Goal: Task Accomplishment & Management: Use online tool/utility

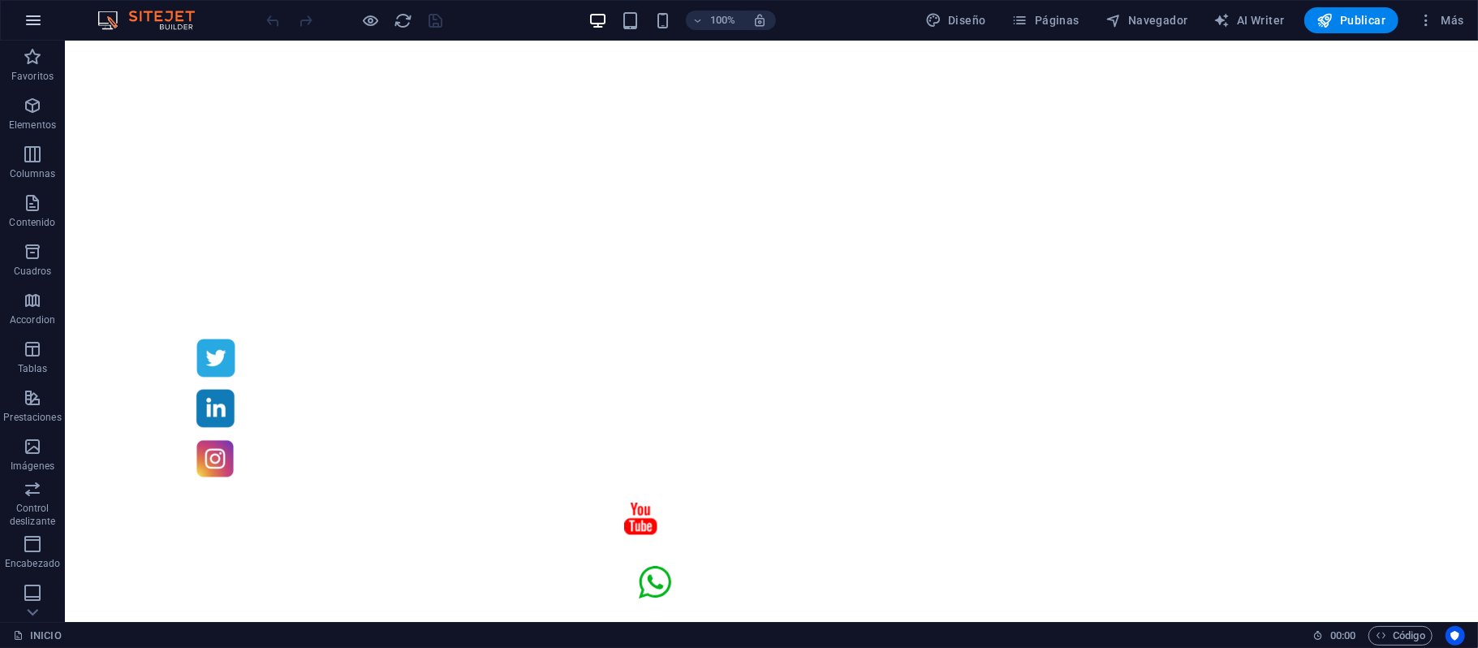
click at [32, 10] on button "button" at bounding box center [33, 20] width 39 height 39
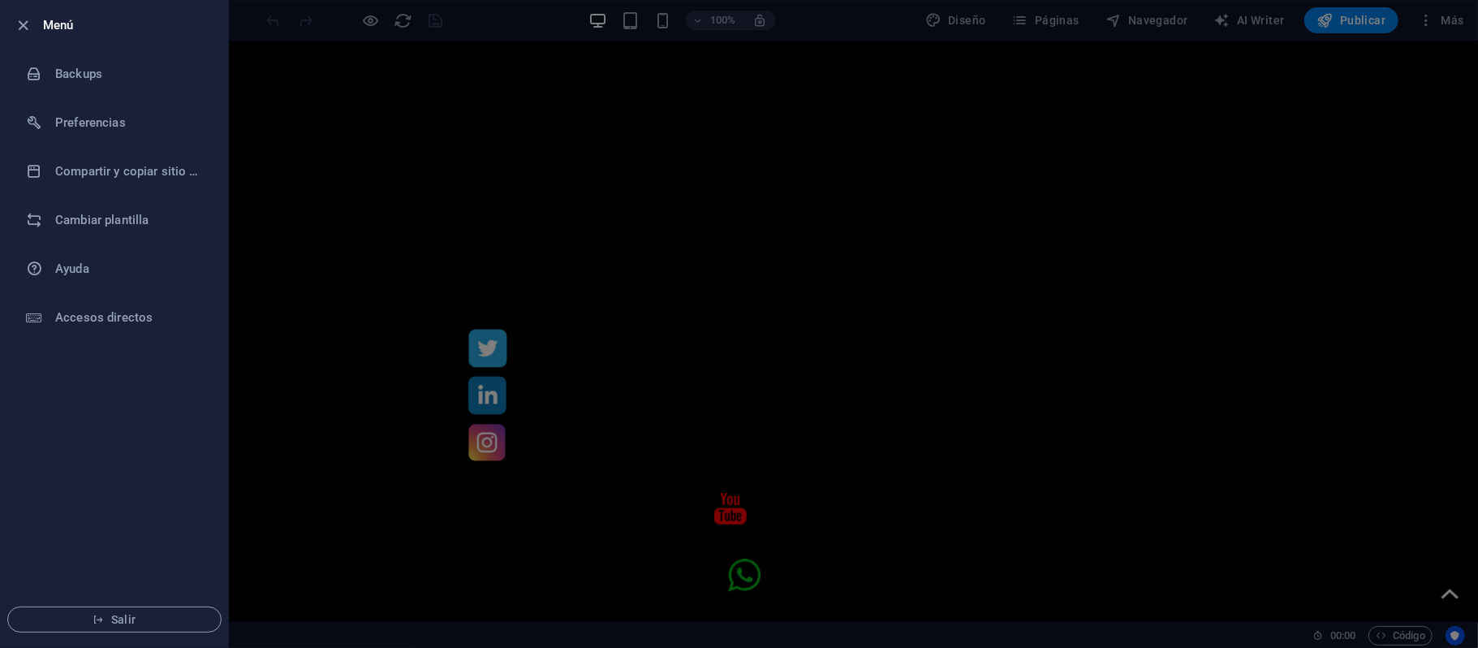
click at [37, 15] on div at bounding box center [28, 24] width 29 height 19
click at [26, 30] on icon "button" at bounding box center [24, 25] width 19 height 19
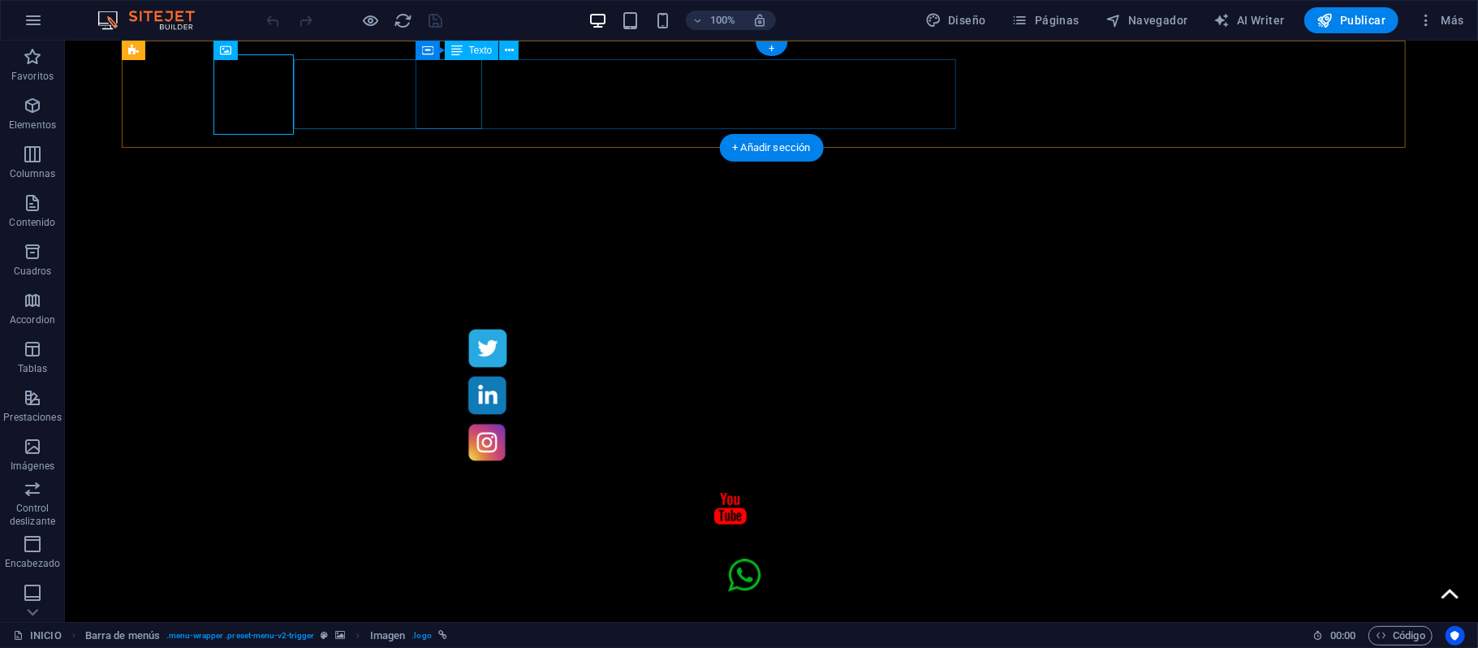
click at [421, 619] on div "DISEÑO E IMAGEN DIGITAL" at bounding box center [649, 654] width 857 height 70
click at [387, 619] on div "DISEÑO E IMAGEN DIGITAL" at bounding box center [649, 654] width 857 height 70
click at [1078, 557] on figure at bounding box center [902, 574] width 351 height 35
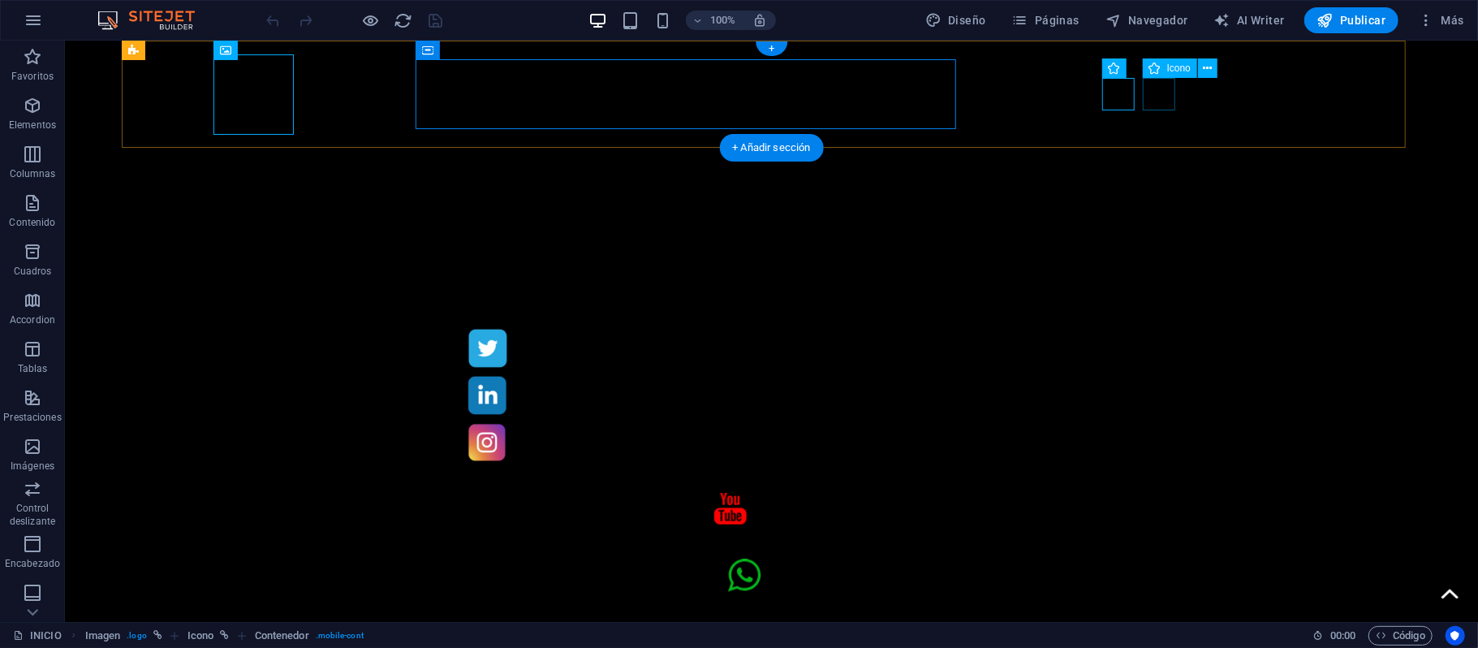
click at [1071, 492] on figure at bounding box center [891, 509] width 359 height 34
click at [1202, 418] on figure at bounding box center [892, 440] width 857 height 45
click at [1236, 371] on figure at bounding box center [892, 394] width 857 height 47
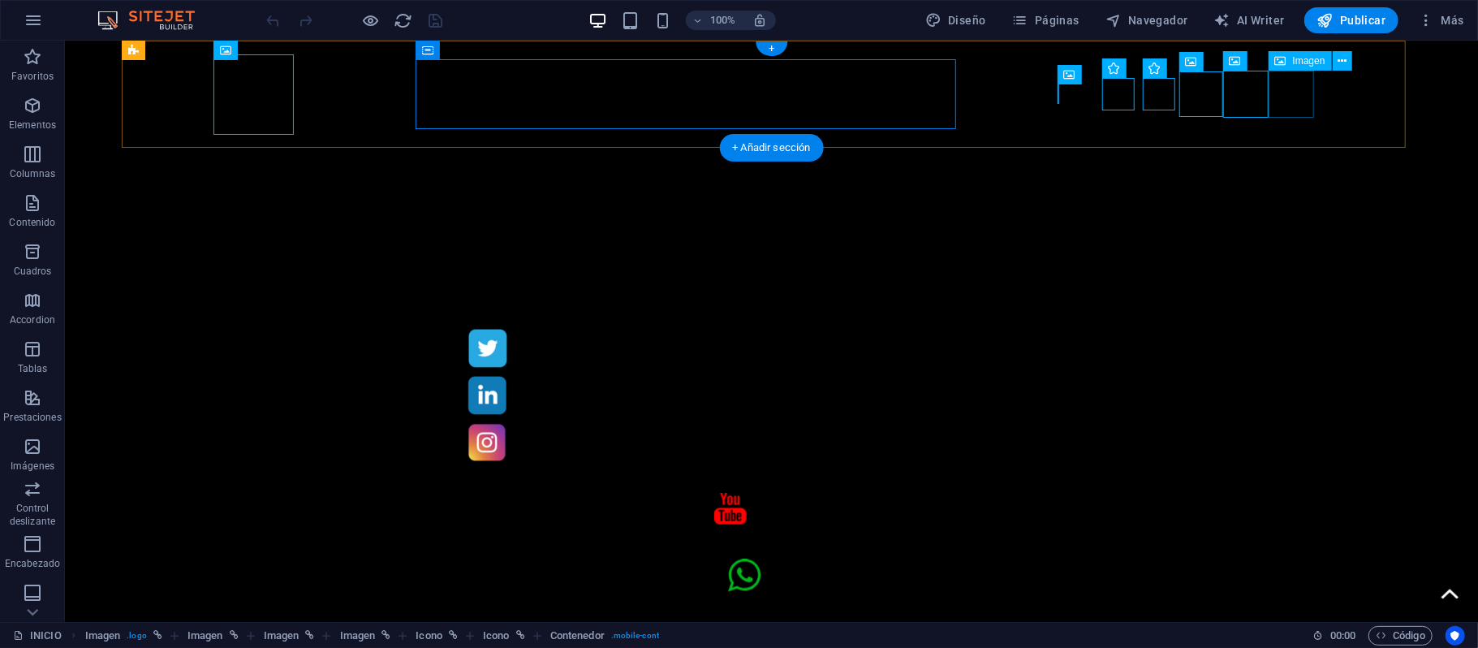
click at [1273, 324] on figure at bounding box center [892, 347] width 857 height 47
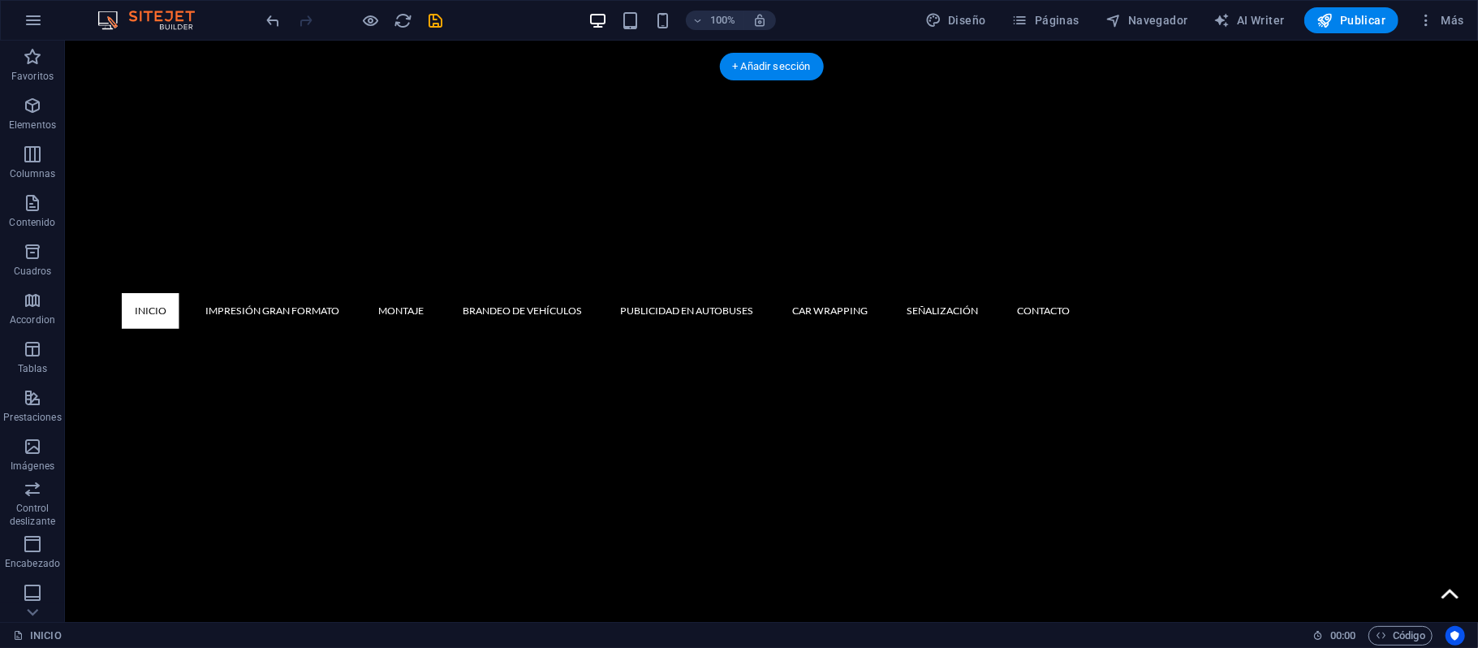
click at [555, 58] on figure at bounding box center [771, 53] width 1300 height 26
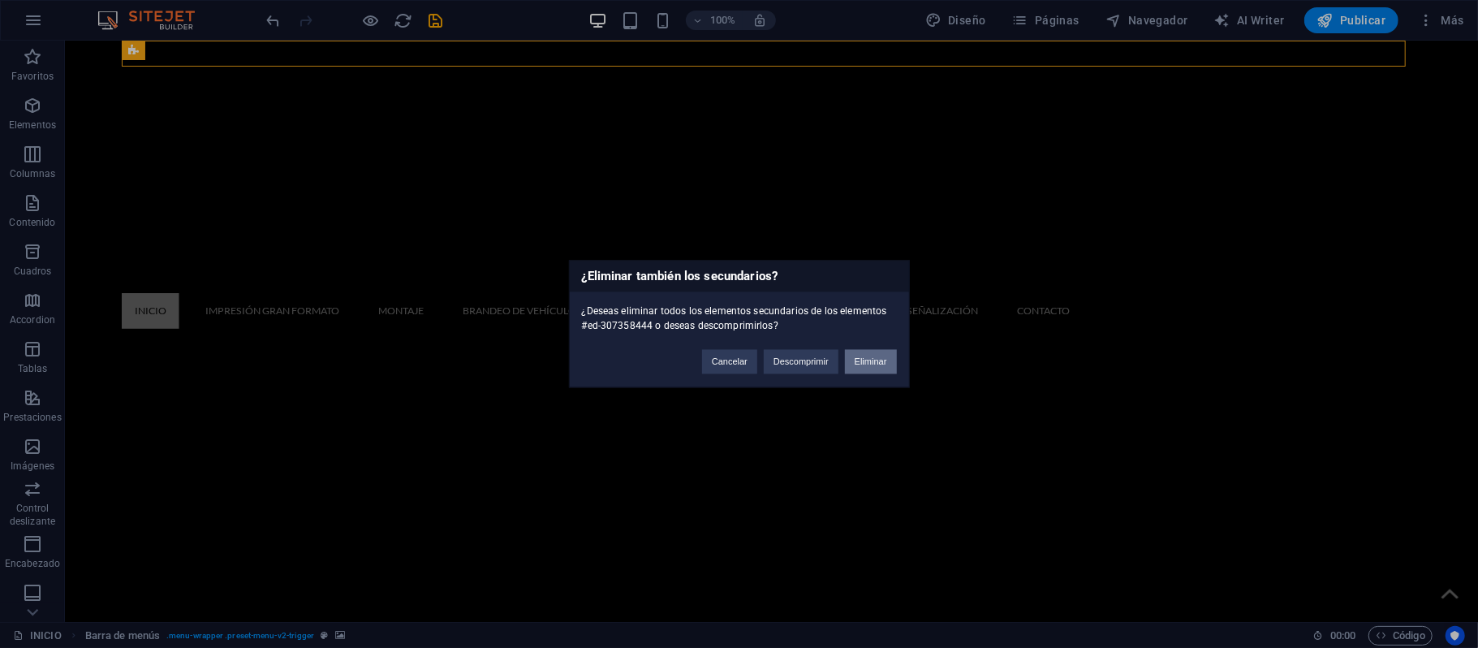
click at [874, 367] on button "Eliminar" at bounding box center [871, 362] width 52 height 24
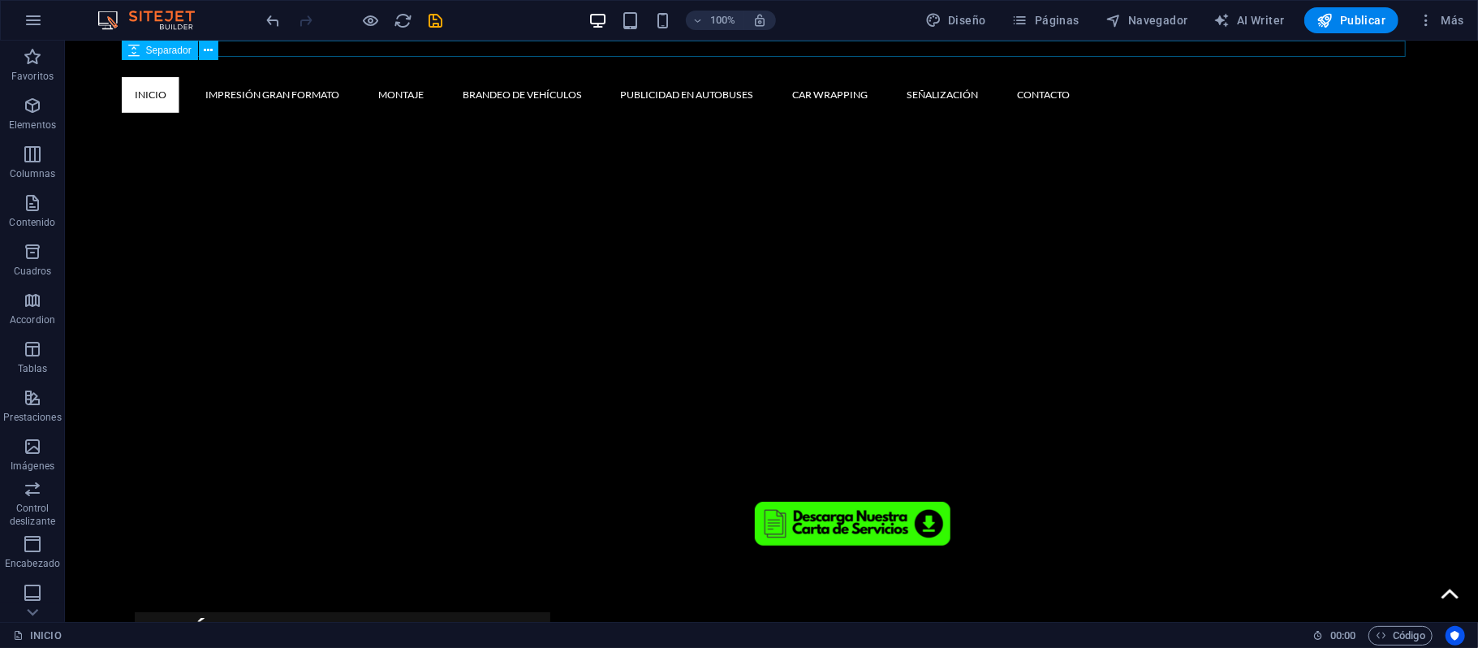
click at [153, 53] on span "Separador" at bounding box center [168, 50] width 45 height 10
click at [264, 49] on div at bounding box center [771, 48] width 1300 height 16
select select "px"
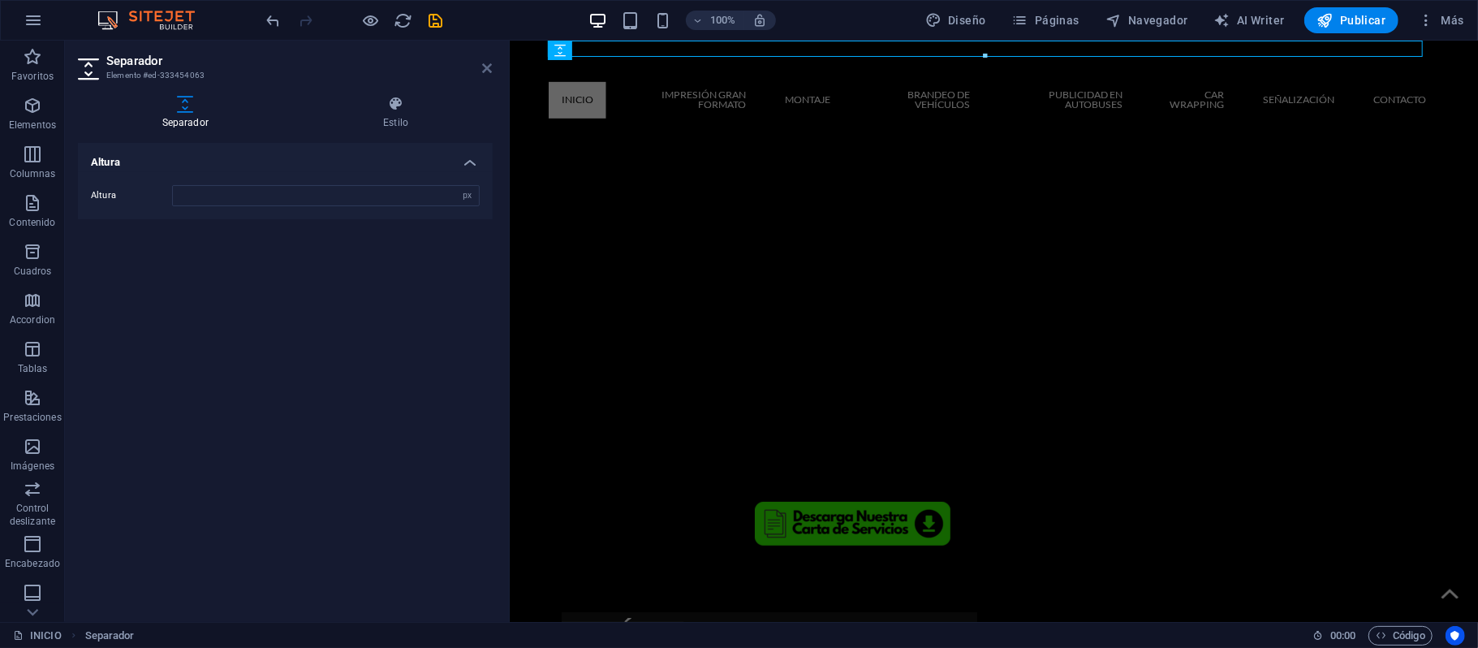
click at [488, 70] on icon at bounding box center [488, 68] width 10 height 13
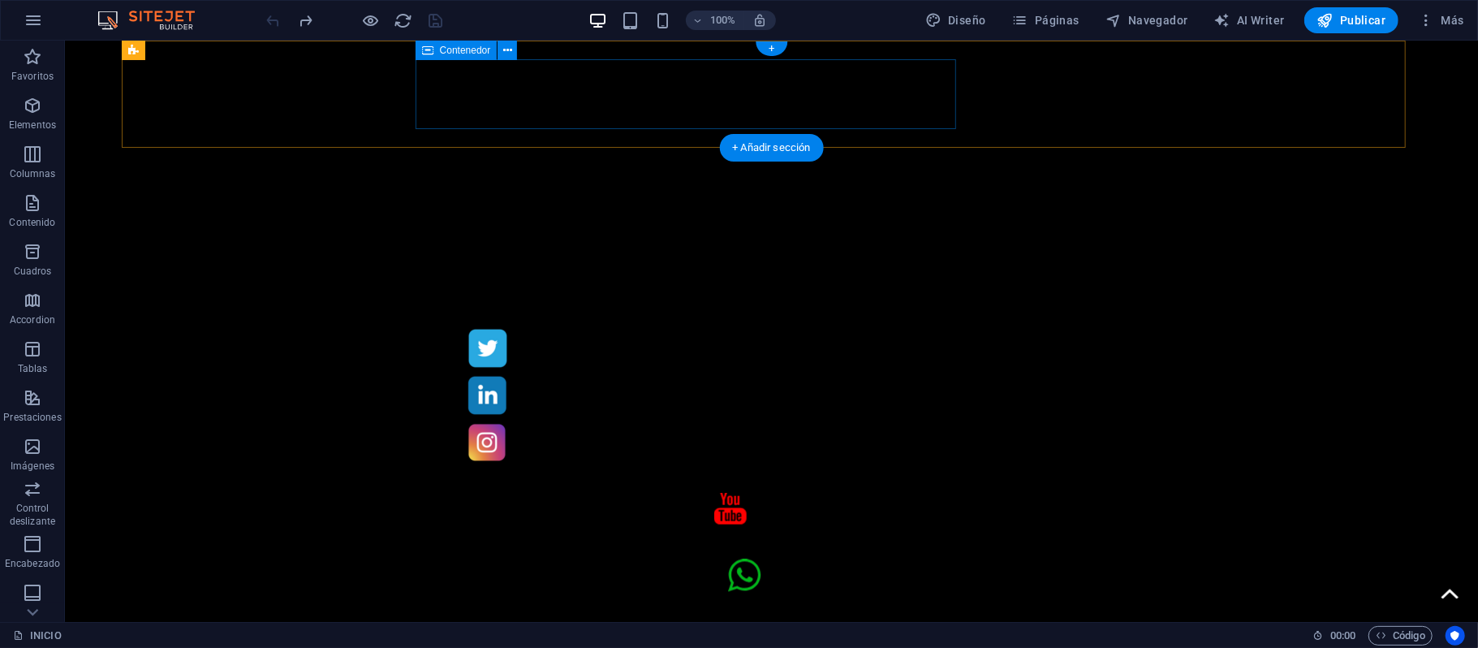
click at [740, 619] on div "DISEÑO E IMAGEN DIGITAL" at bounding box center [770, 654] width 857 height 70
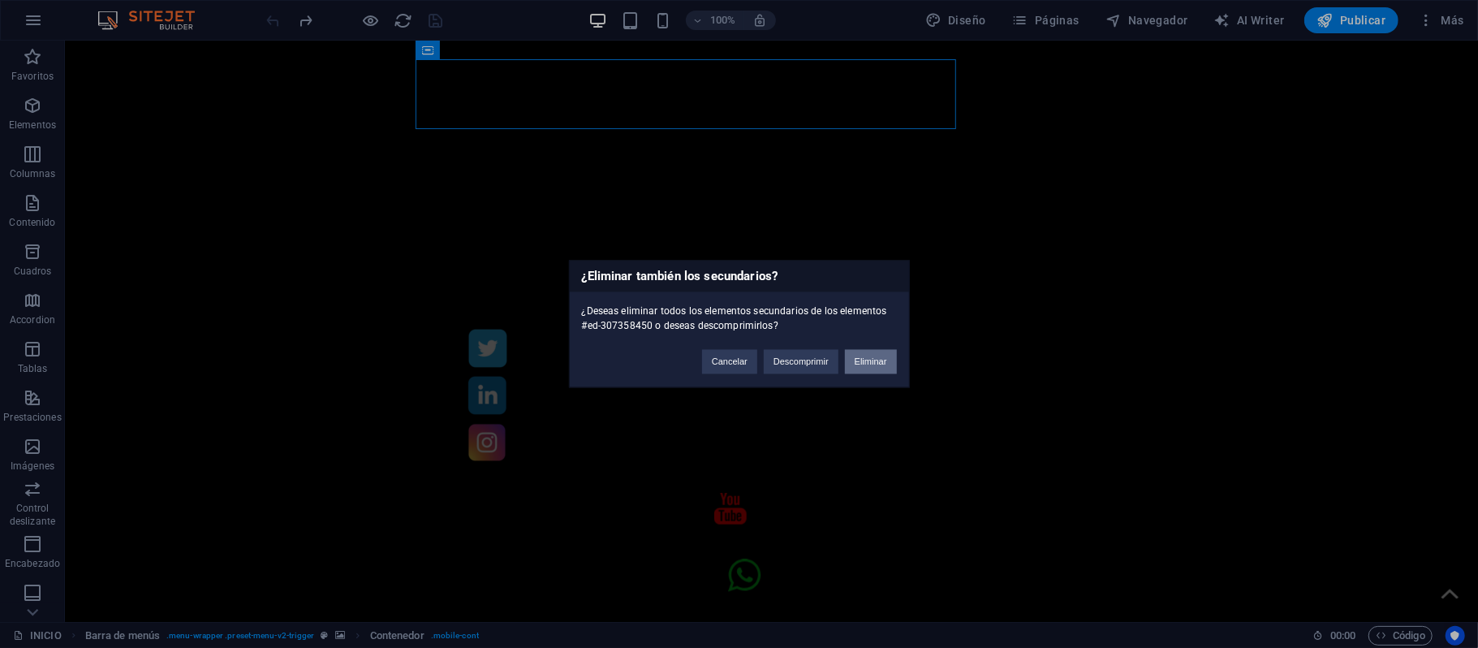
click at [860, 372] on button "Eliminar" at bounding box center [871, 362] width 52 height 24
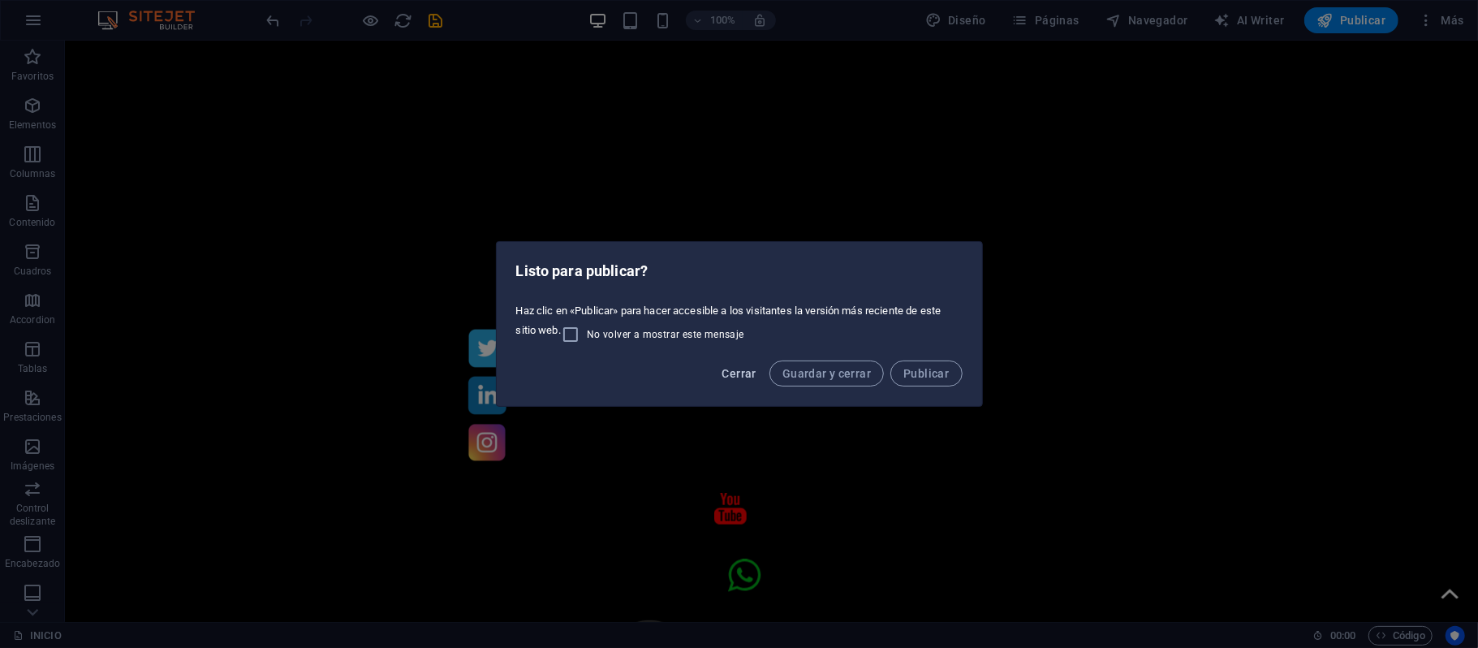
click at [751, 371] on span "Cerrar" at bounding box center [738, 373] width 34 height 13
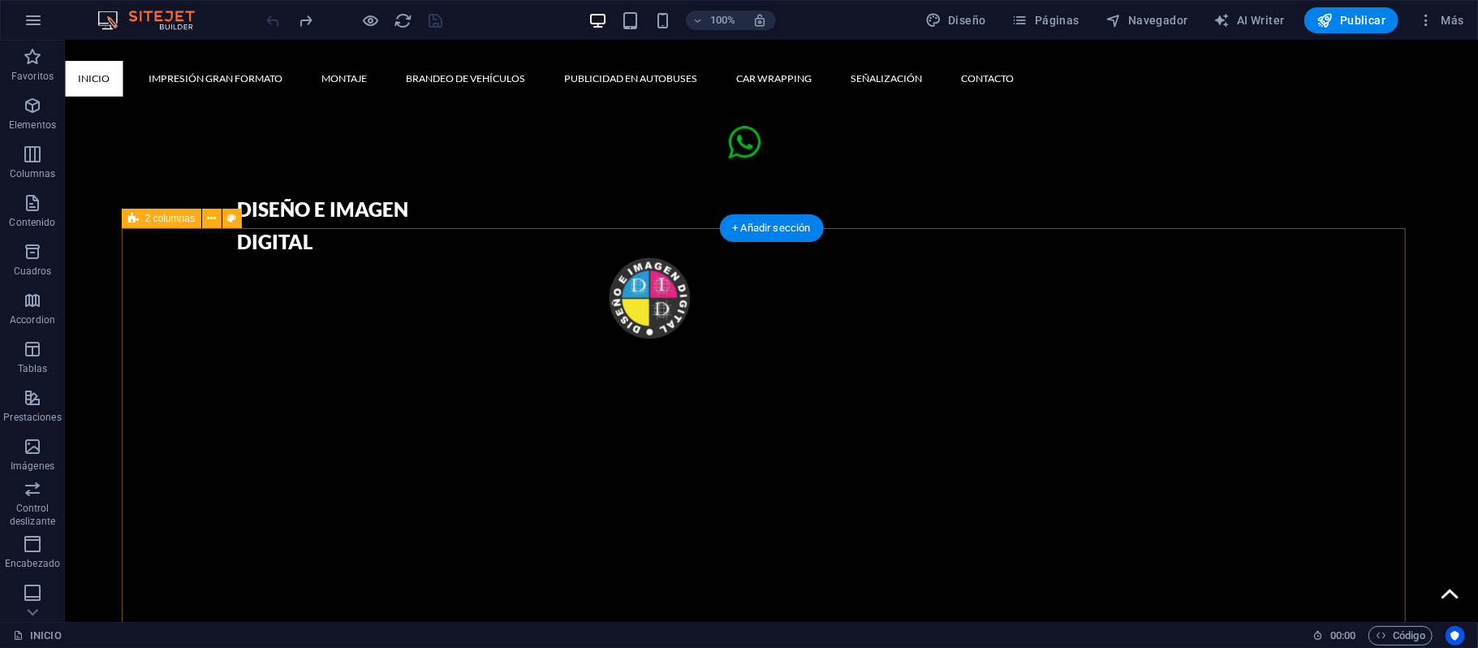
scroll to position [865, 0]
